Goal: Use online tool/utility: Utilize a website feature to perform a specific function

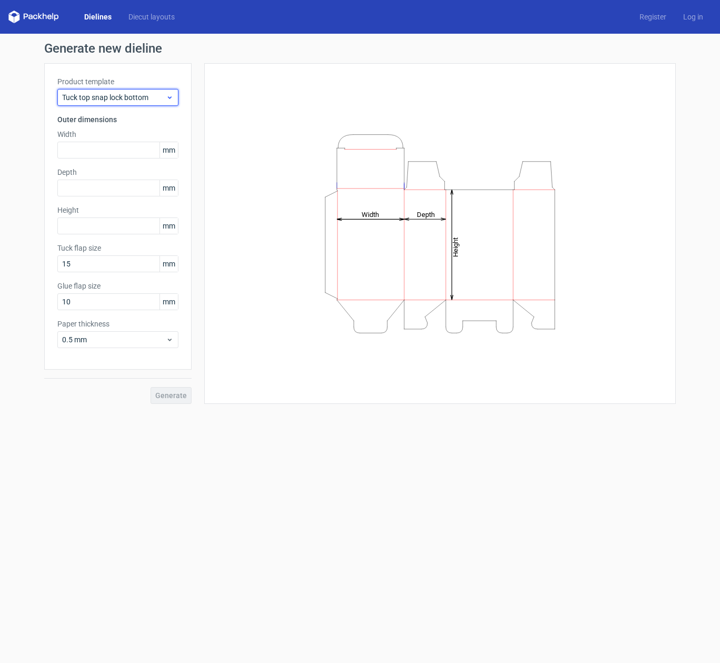
click at [159, 95] on span "Tuck top snap lock bottom" at bounding box center [114, 97] width 104 height 11
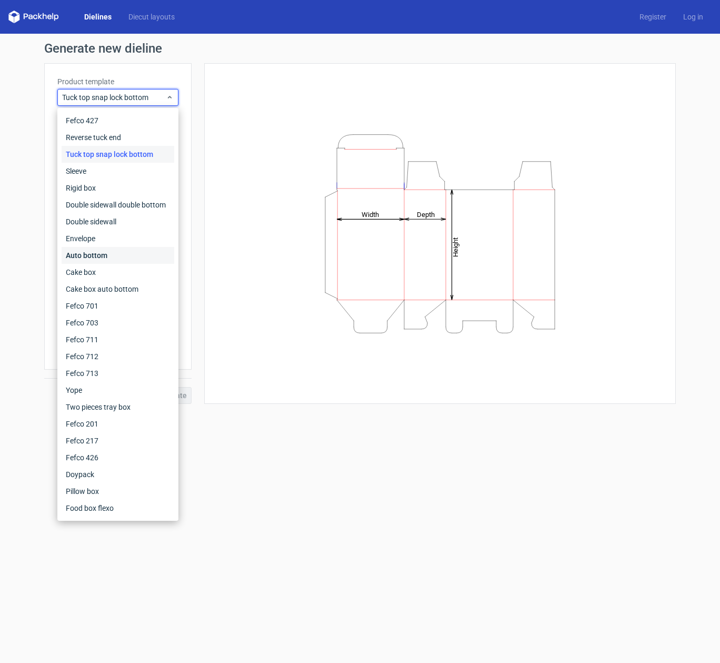
click at [119, 255] on div "Auto bottom" at bounding box center [118, 255] width 113 height 17
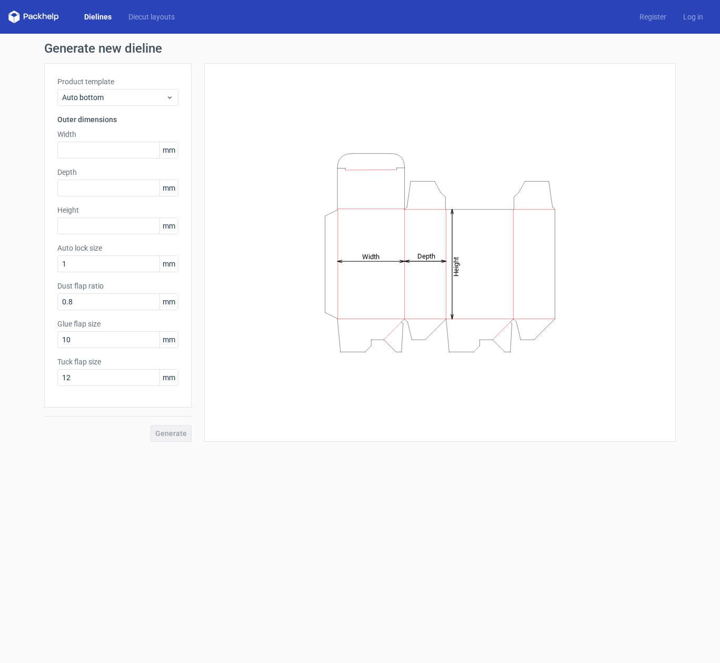
click at [131, 23] on div "Dielines Diecut layouts Register Log in" at bounding box center [360, 17] width 720 height 34
click at [149, 14] on link "Diecut layouts" at bounding box center [151, 17] width 63 height 11
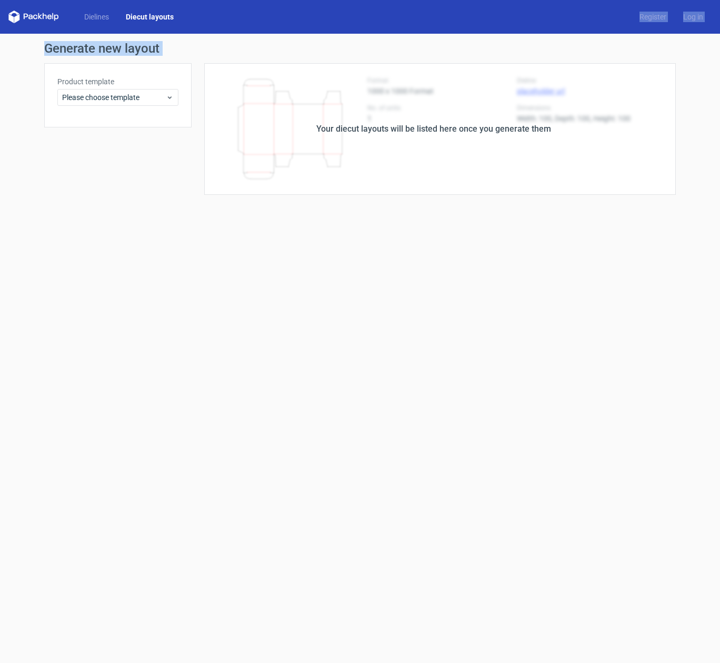
click at [152, 59] on div "Dielines Diecut layouts Register Log in Generate new layout Product template Pl…" at bounding box center [360, 331] width 720 height 663
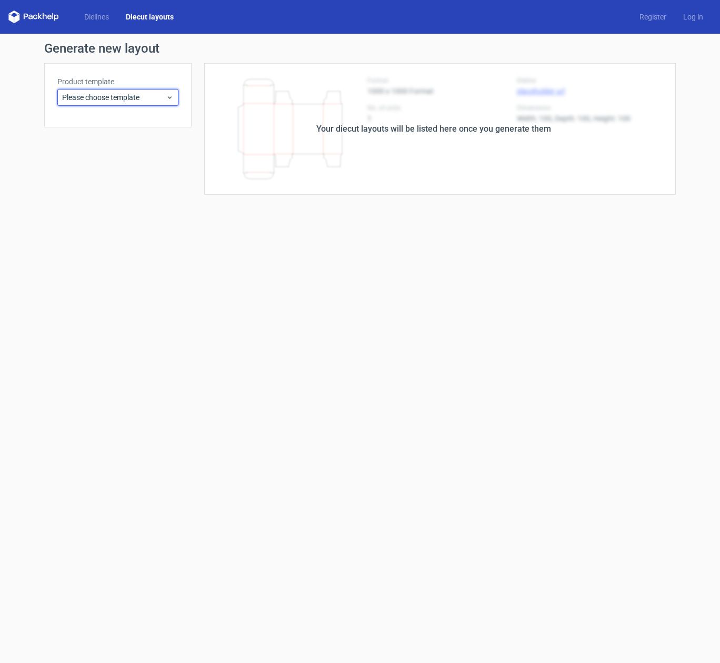
click at [157, 107] on div "Product template Please choose template" at bounding box center [117, 95] width 147 height 64
click at [159, 97] on span "Please choose template" at bounding box center [114, 97] width 104 height 11
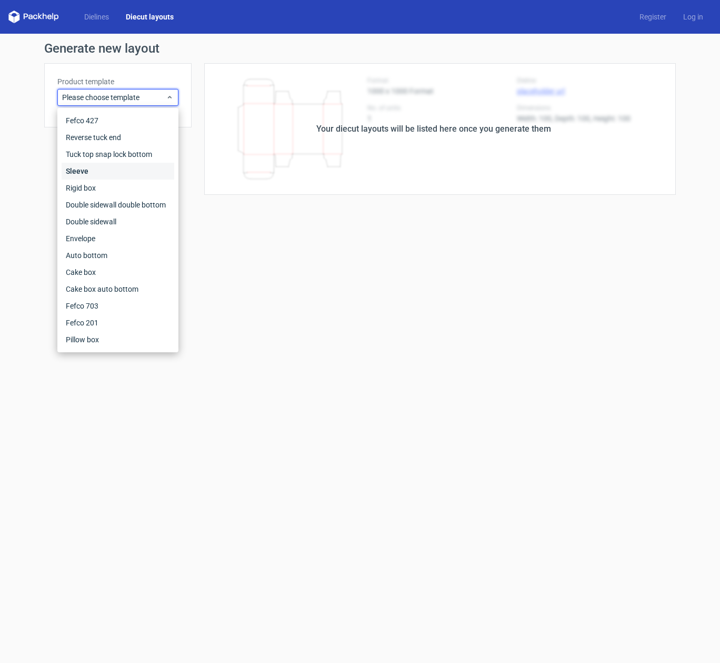
click at [108, 169] on div "Sleeve" at bounding box center [118, 171] width 113 height 17
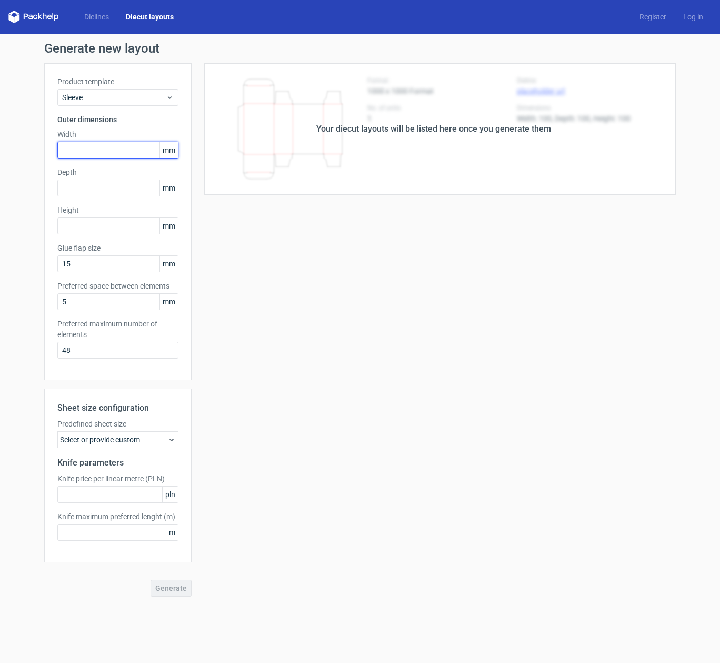
click at [118, 152] on input "text" at bounding box center [117, 150] width 121 height 17
paste input "6096"
click at [71, 151] on input "6096" at bounding box center [117, 150] width 121 height 17
drag, startPoint x: 78, startPoint y: 151, endPoint x: 68, endPoint y: 151, distance: 9.5
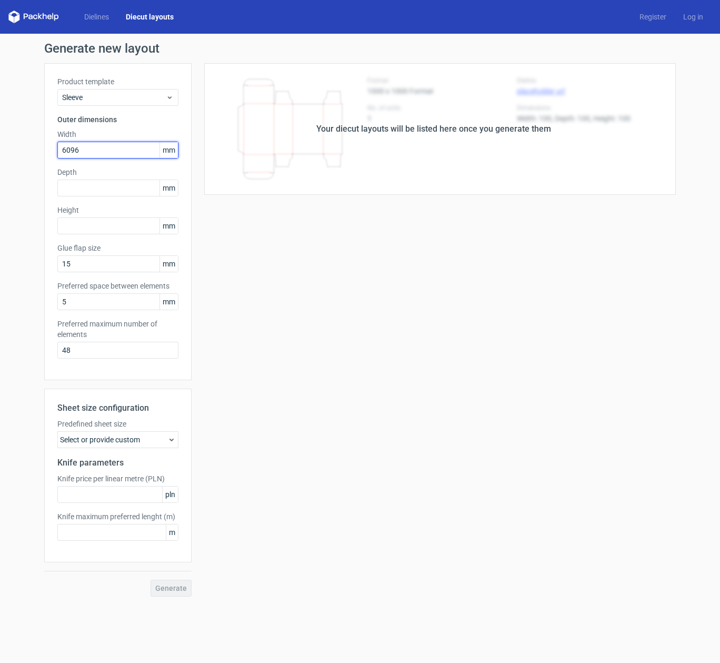
click at [68, 151] on input "6096" at bounding box center [117, 150] width 121 height 17
click at [76, 149] on input "6096" at bounding box center [117, 150] width 121 height 17
drag, startPoint x: 82, startPoint y: 155, endPoint x: 68, endPoint y: 152, distance: 14.6
click at [68, 152] on input "6096" at bounding box center [117, 150] width 121 height 17
type input "61"
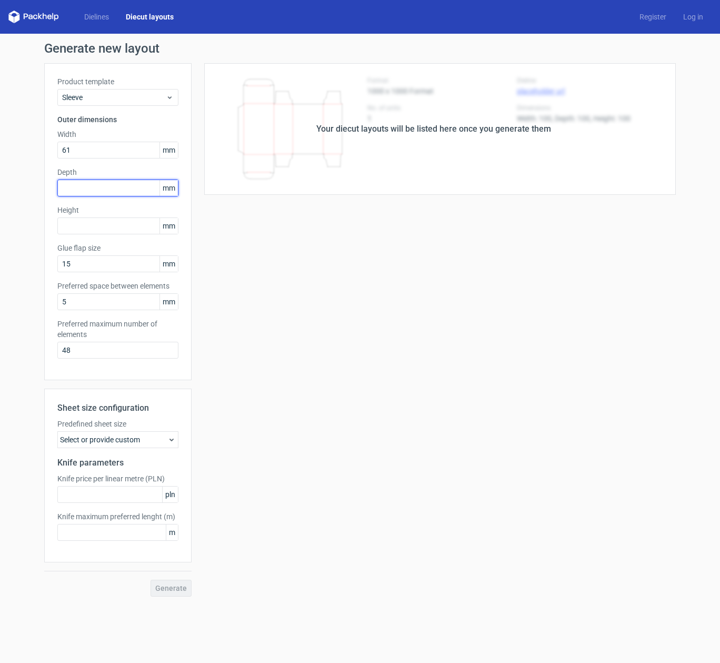
click at [77, 189] on input "text" at bounding box center [117, 187] width 121 height 17
click at [74, 228] on input "text" at bounding box center [117, 225] width 121 height 17
type input "61"
drag, startPoint x: 85, startPoint y: 264, endPoint x: 14, endPoint y: 262, distance: 71.1
click at [14, 262] on div "Generate new layout Product template Sleeve Outer dimensions Width 61 mm Depth …" at bounding box center [360, 319] width 720 height 571
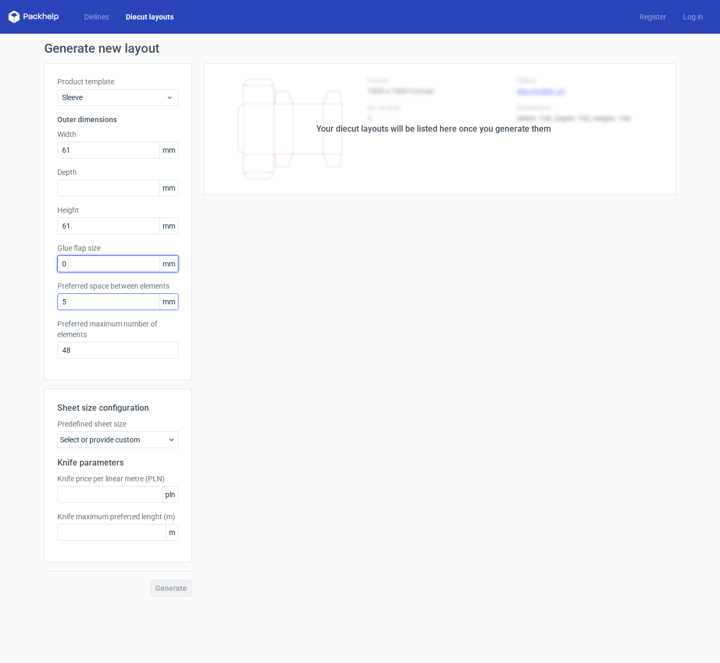
type input "0"
drag, startPoint x: 75, startPoint y: 302, endPoint x: 19, endPoint y: 296, distance: 56.1
click at [19, 296] on div "Generate new layout Product template Sleeve Outer dimensions Width 61 mm Depth …" at bounding box center [360, 319] width 720 height 571
drag, startPoint x: 65, startPoint y: 349, endPoint x: 46, endPoint y: 348, distance: 19.0
click at [46, 348] on div "Product template Sleeve Outer dimensions Width 61 mm Depth mm Height 61 mm Glue…" at bounding box center [117, 221] width 147 height 317
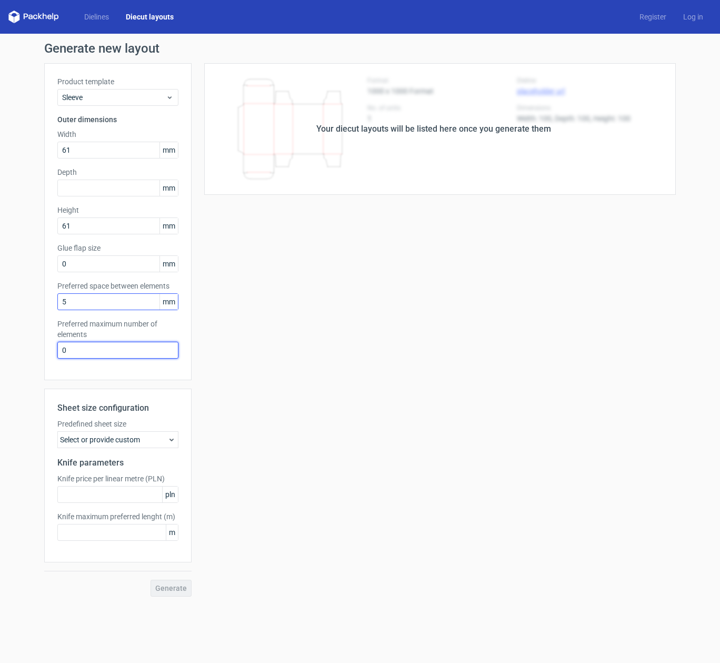
type input "0"
drag, startPoint x: 94, startPoint y: 303, endPoint x: 41, endPoint y: 302, distance: 52.6
click at [41, 302] on div "Generate new layout Product template Sleeve Outer dimensions Width 61 mm Depth …" at bounding box center [360, 319] width 720 height 571
type input "0"
click at [173, 437] on icon at bounding box center [171, 439] width 8 height 8
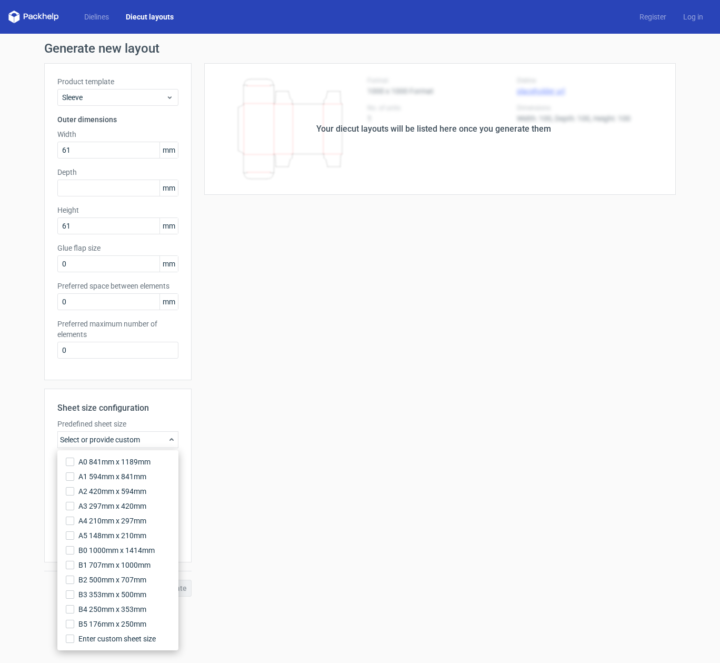
click at [184, 398] on div "Sheet size configuration Predefined sheet size Select or provide custom Knife p…" at bounding box center [117, 475] width 147 height 174
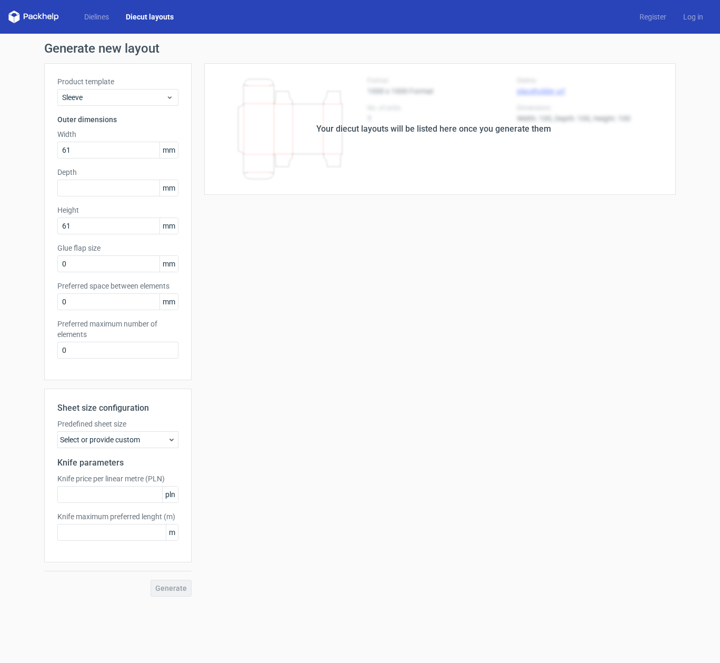
click at [180, 588] on div "Generate" at bounding box center [117, 587] width 147 height 17
click at [123, 436] on div "Select or provide custom" at bounding box center [117, 439] width 121 height 17
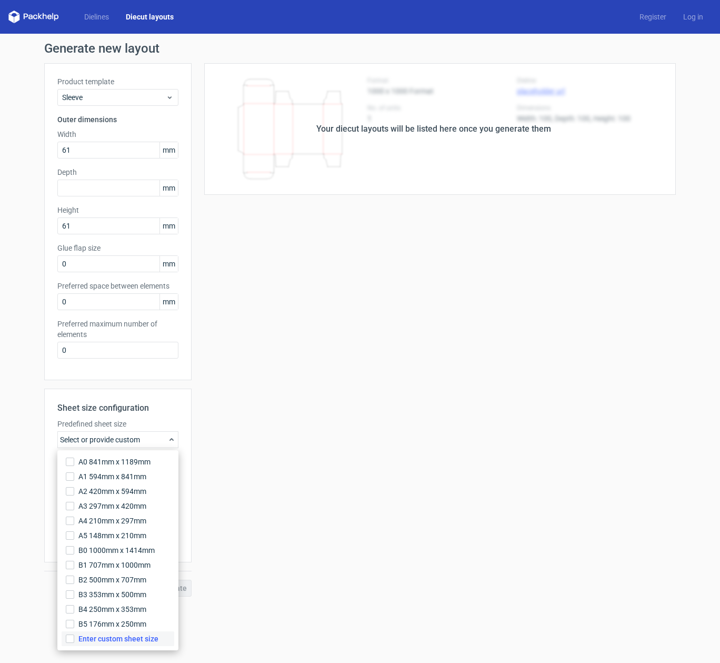
click at [128, 640] on span "Enter custom sheet size" at bounding box center [118, 638] width 80 height 11
click at [74, 640] on input "Enter custom sheet size" at bounding box center [70, 638] width 8 height 8
click at [146, 408] on h2 "Sheet size configuration" at bounding box center [117, 408] width 121 height 13
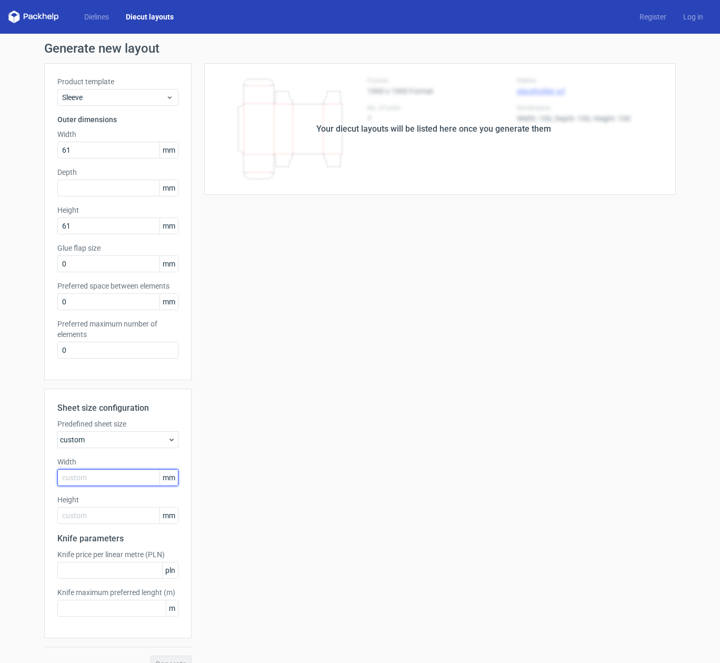
click at [92, 469] on input "text" at bounding box center [117, 477] width 121 height 17
type input "70"
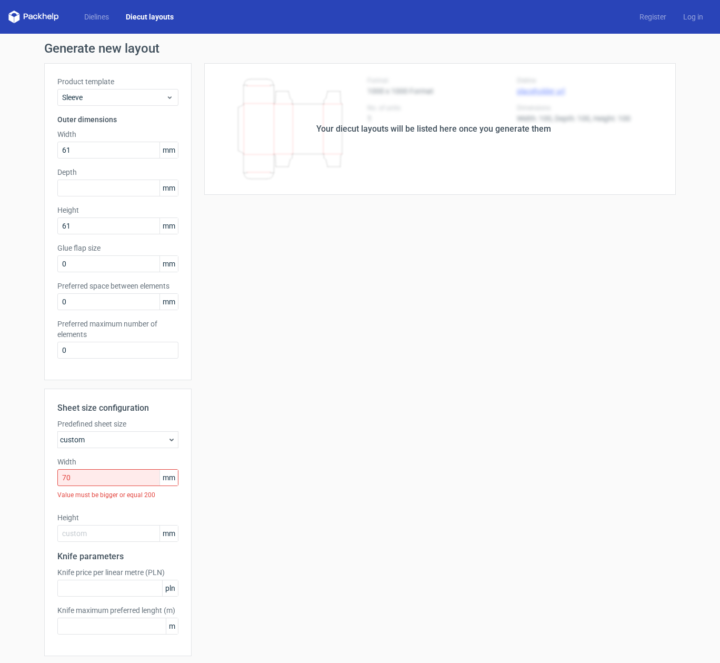
click at [88, 526] on div "Sheet size configuration Predefined sheet size custom Width 70 mm Value must be…" at bounding box center [117, 521] width 147 height 267
click at [85, 533] on input "text" at bounding box center [117, 533] width 121 height 17
type input "70"
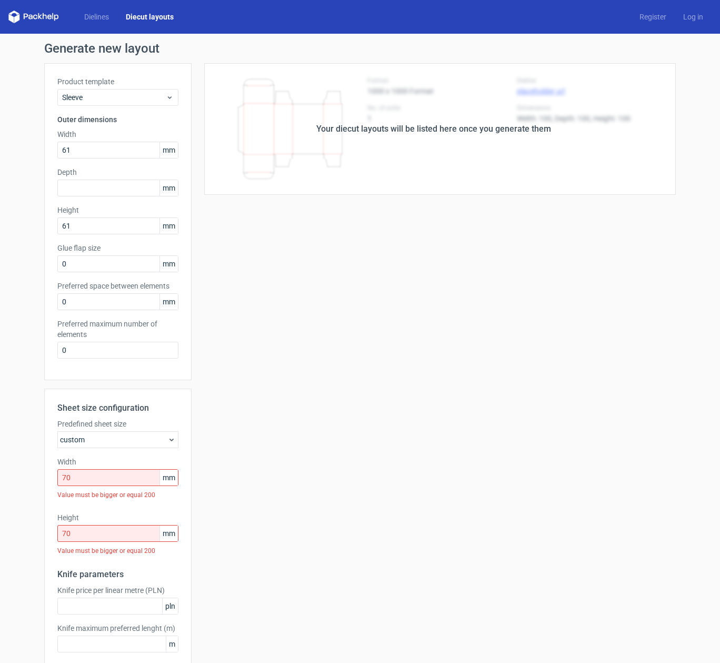
click at [134, 512] on label "Height" at bounding box center [117, 517] width 121 height 11
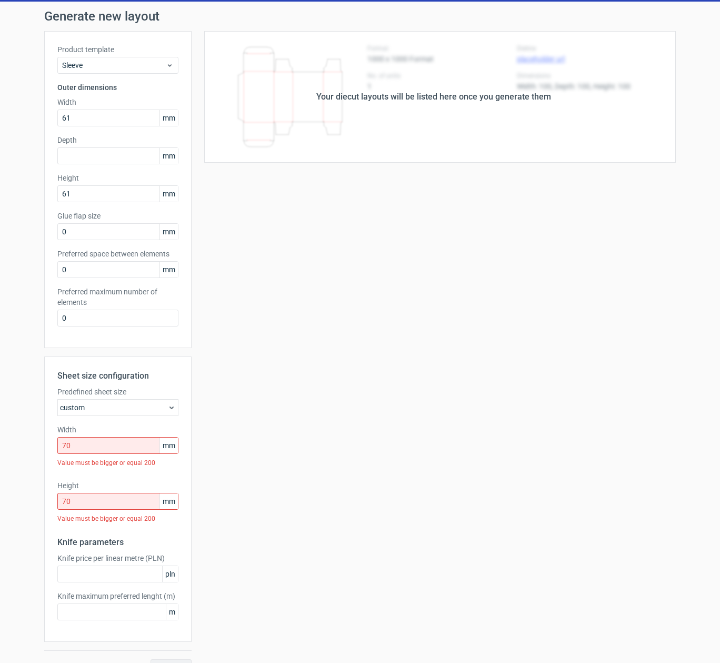
scroll to position [54, 0]
